Goal: Find specific page/section: Find specific page/section

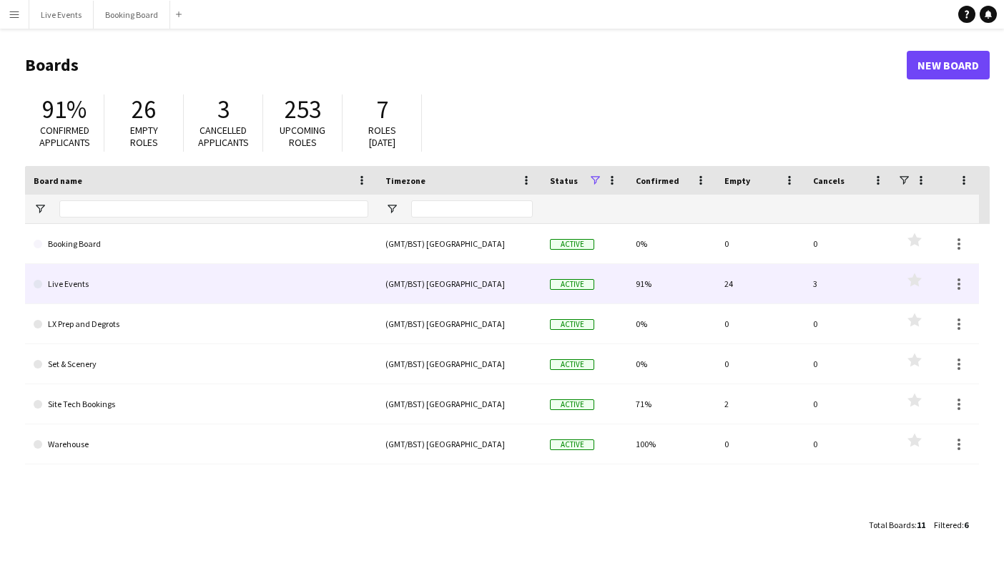
click at [303, 291] on link "Live Events" at bounding box center [201, 284] width 335 height 40
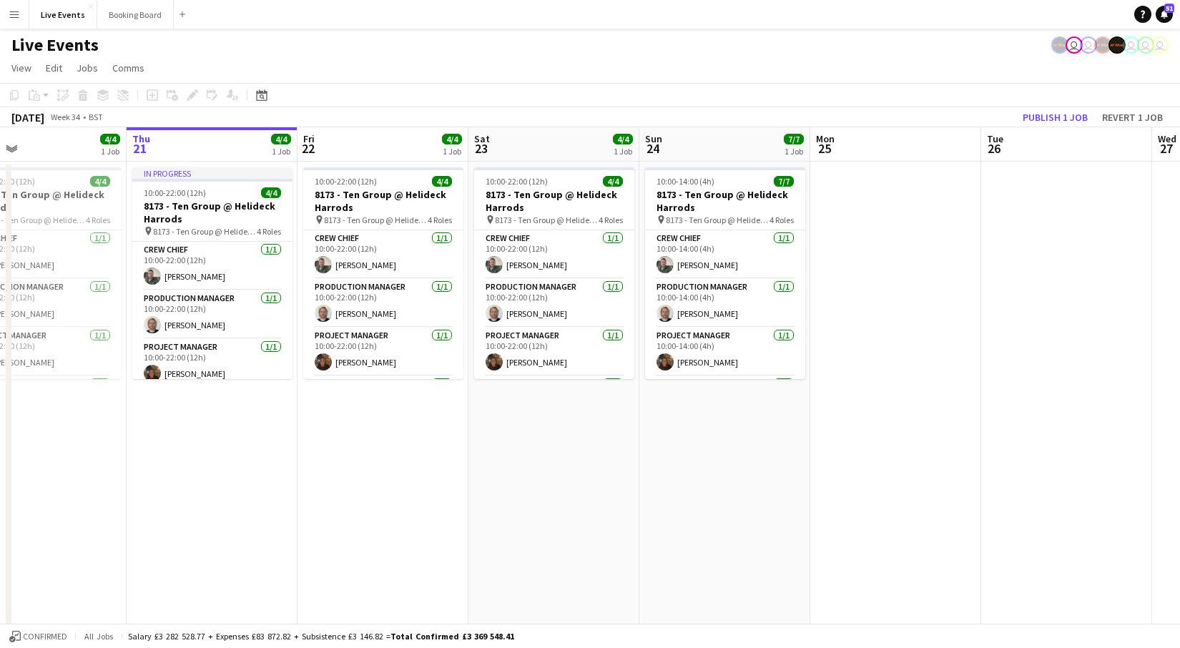
scroll to position [0, 385]
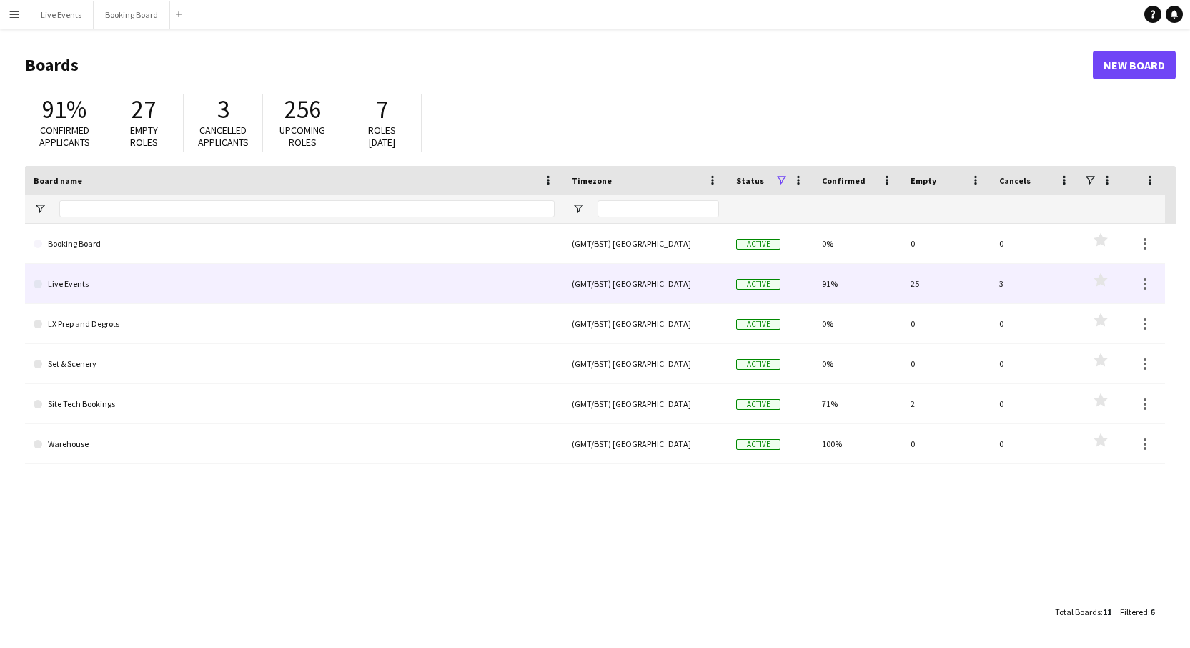
click at [498, 282] on link "Live Events" at bounding box center [294, 284] width 521 height 40
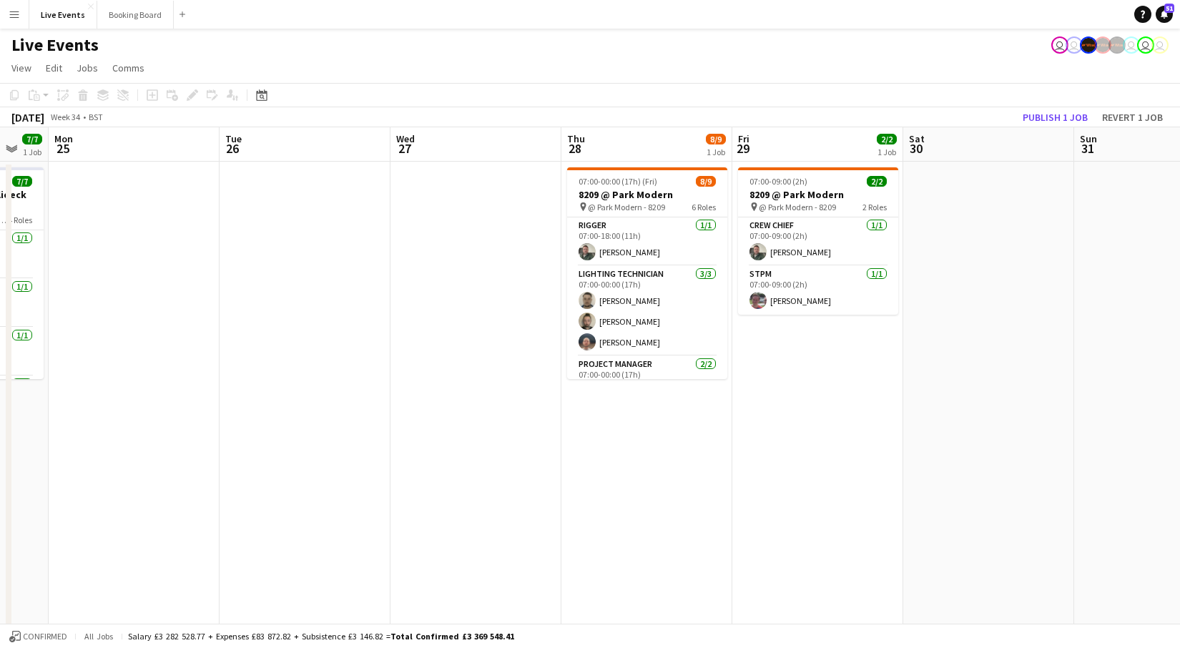
scroll to position [0, 465]
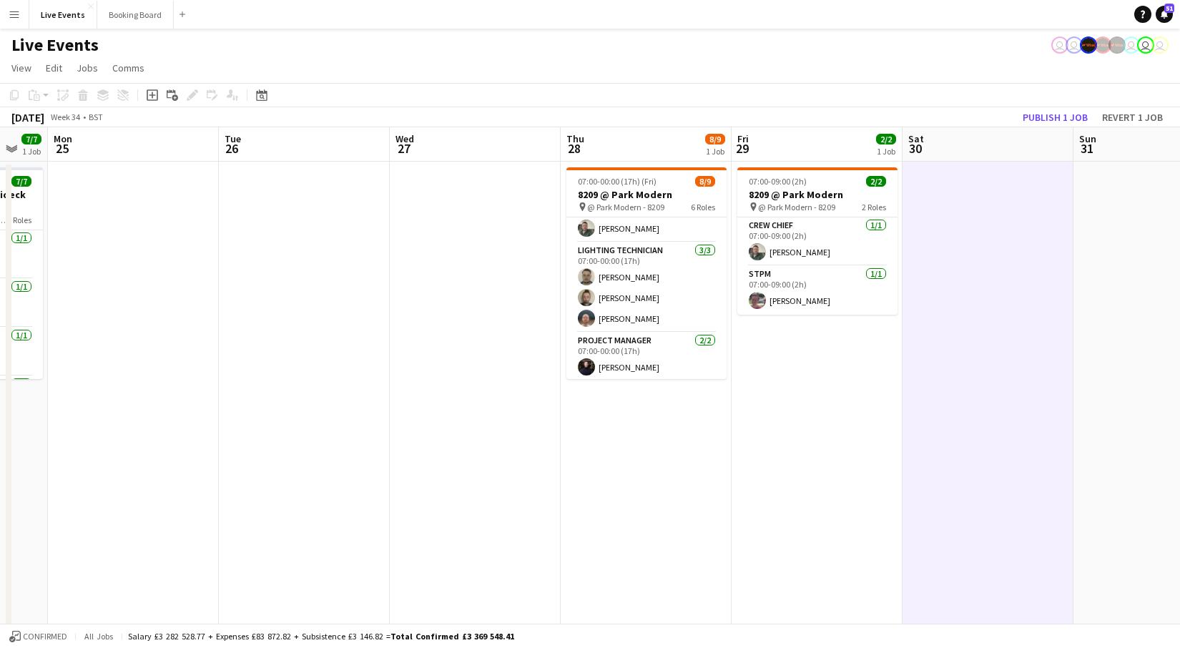
scroll to position [0, 0]
